Goal: Information Seeking & Learning: Learn about a topic

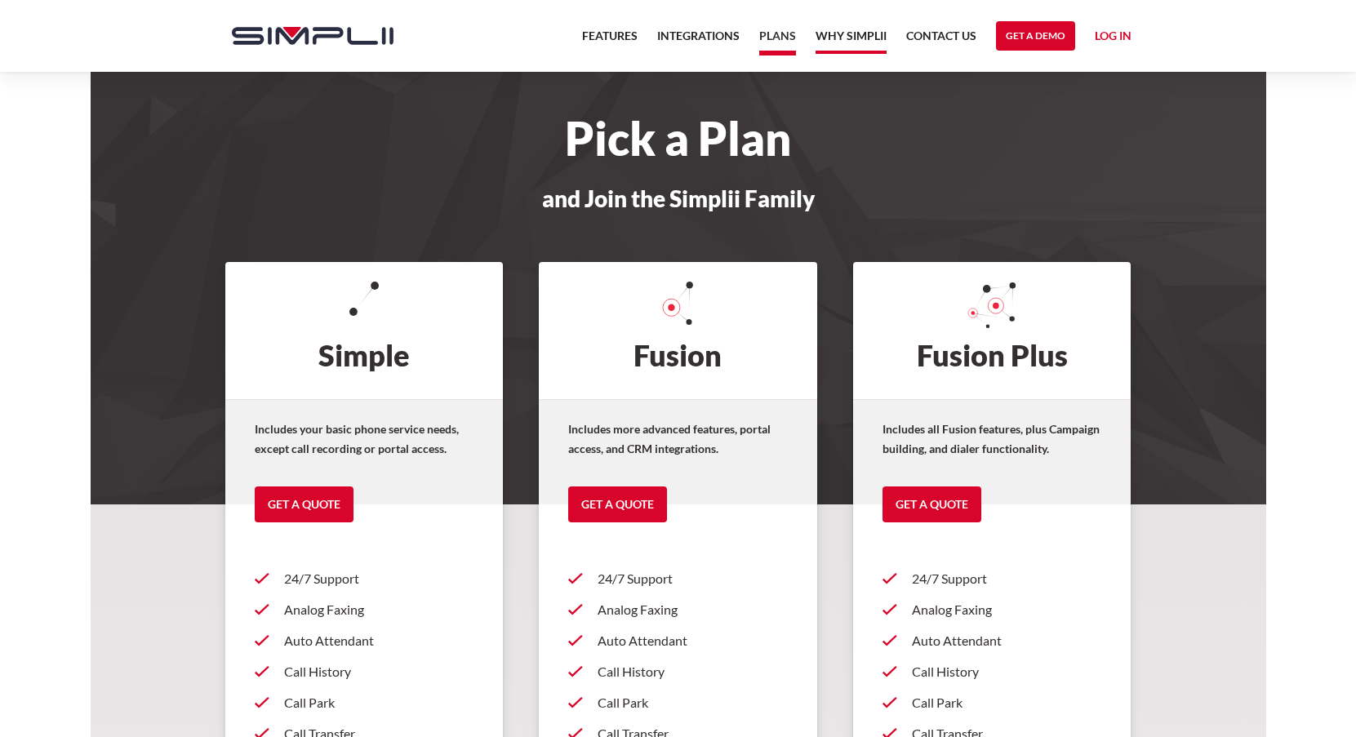
click at [858, 44] on link "Why Simplii" at bounding box center [851, 40] width 71 height 28
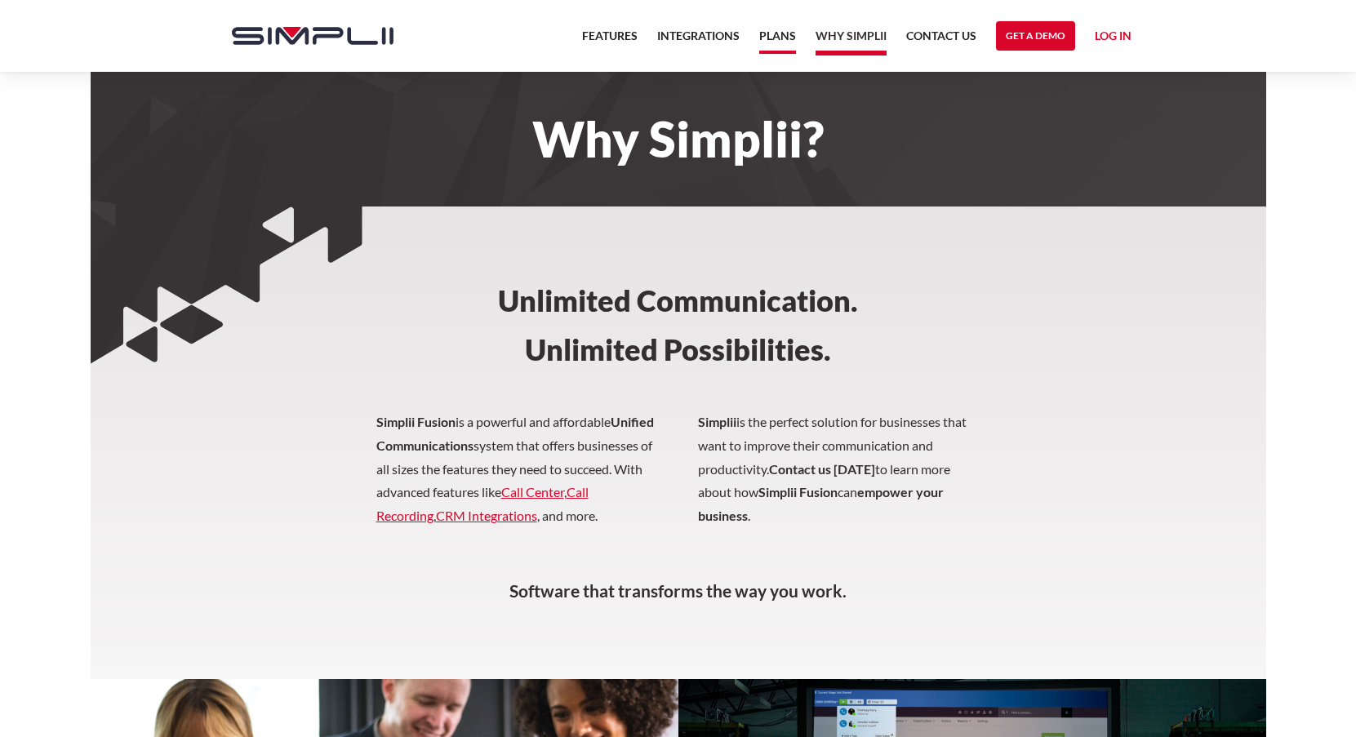
click at [791, 42] on link "Plans" at bounding box center [777, 40] width 37 height 28
